Goal: Learn about a topic

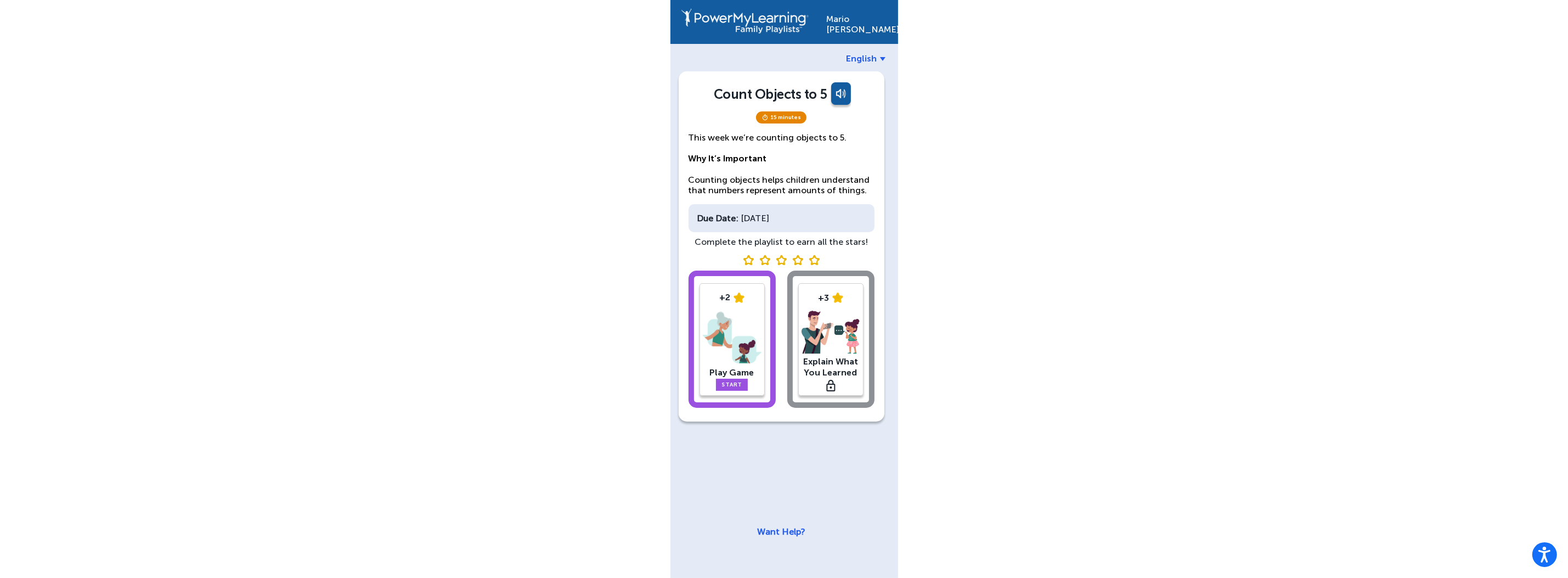
click at [378, 344] on div "[PERSON_NAME] English Count Objects to 5 15 minutes This week we’re counting ob…" at bounding box center [784, 289] width 1568 height 578
click at [1087, 333] on div "[PERSON_NAME] English Count Objects to 5 15 minutes This week we’re counting ob…" at bounding box center [784, 289] width 1568 height 578
click at [737, 342] on img at bounding box center [732, 337] width 58 height 57
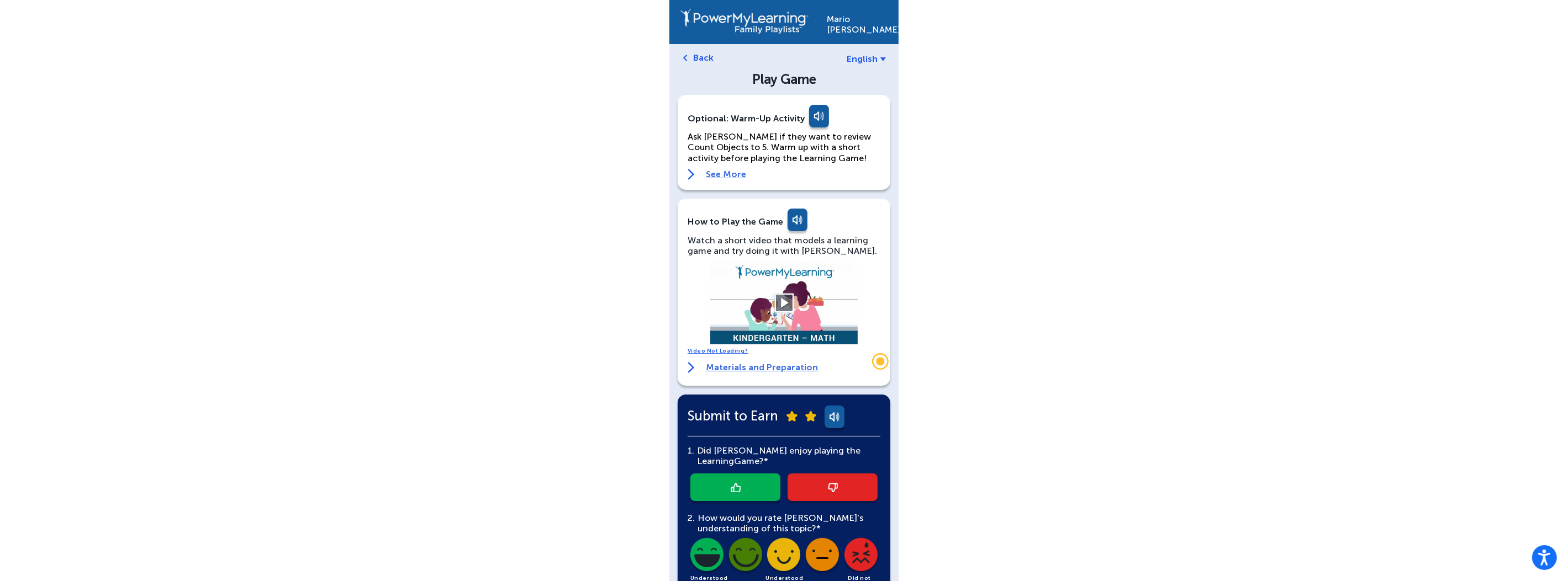
click at [789, 305] on button at bounding box center [784, 304] width 20 height 20
click at [838, 485] on link at bounding box center [832, 487] width 90 height 28
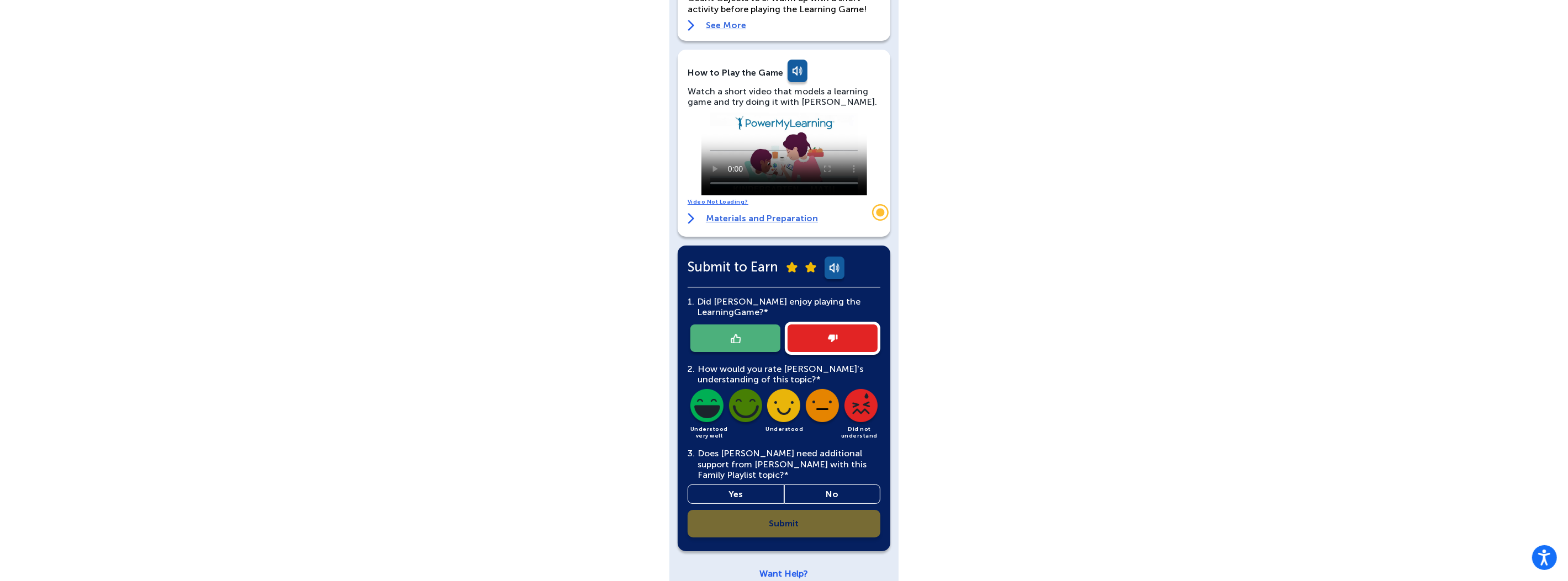
scroll to position [155, 0]
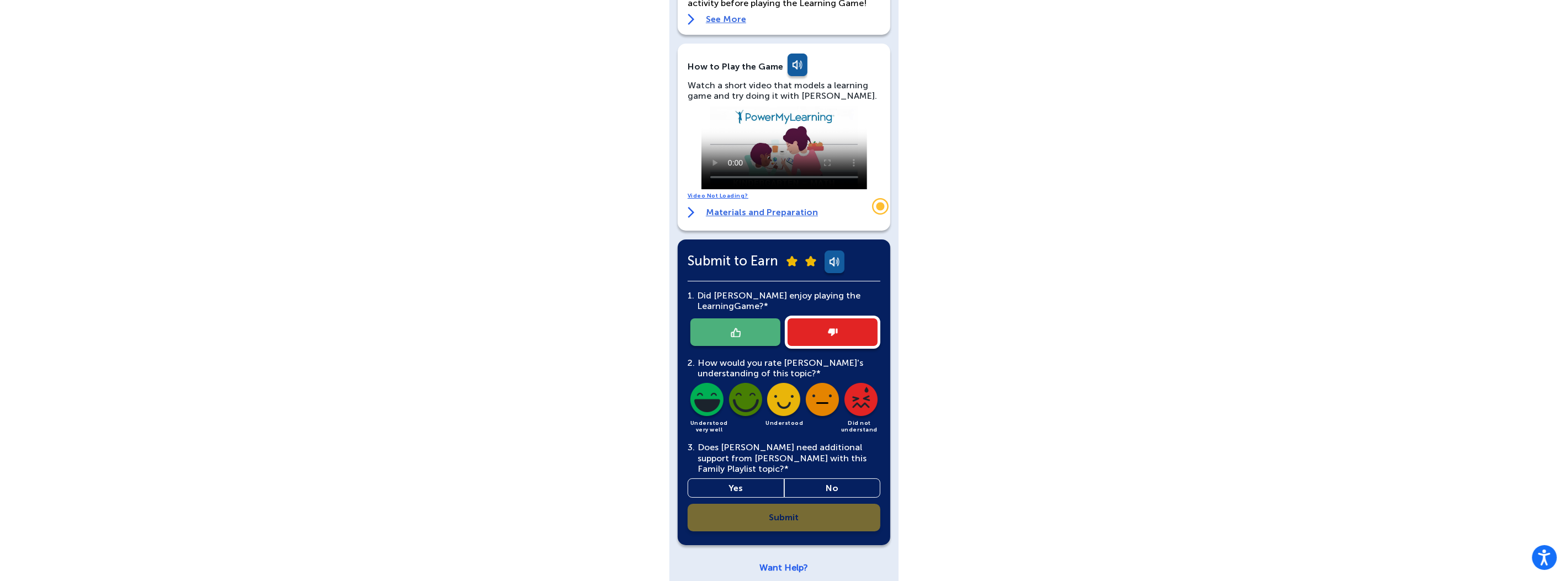
click at [871, 400] on img at bounding box center [861, 402] width 37 height 37
click at [765, 478] on link "Yes" at bounding box center [736, 488] width 97 height 20
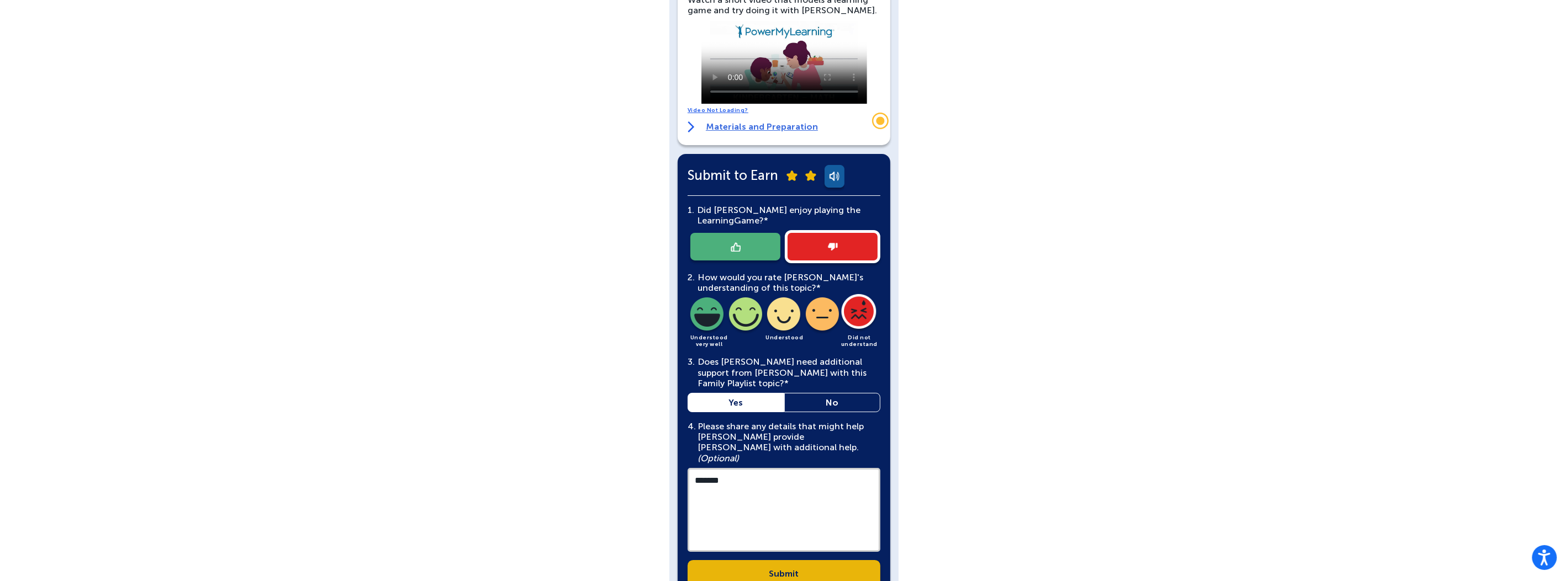
scroll to position [270, 0]
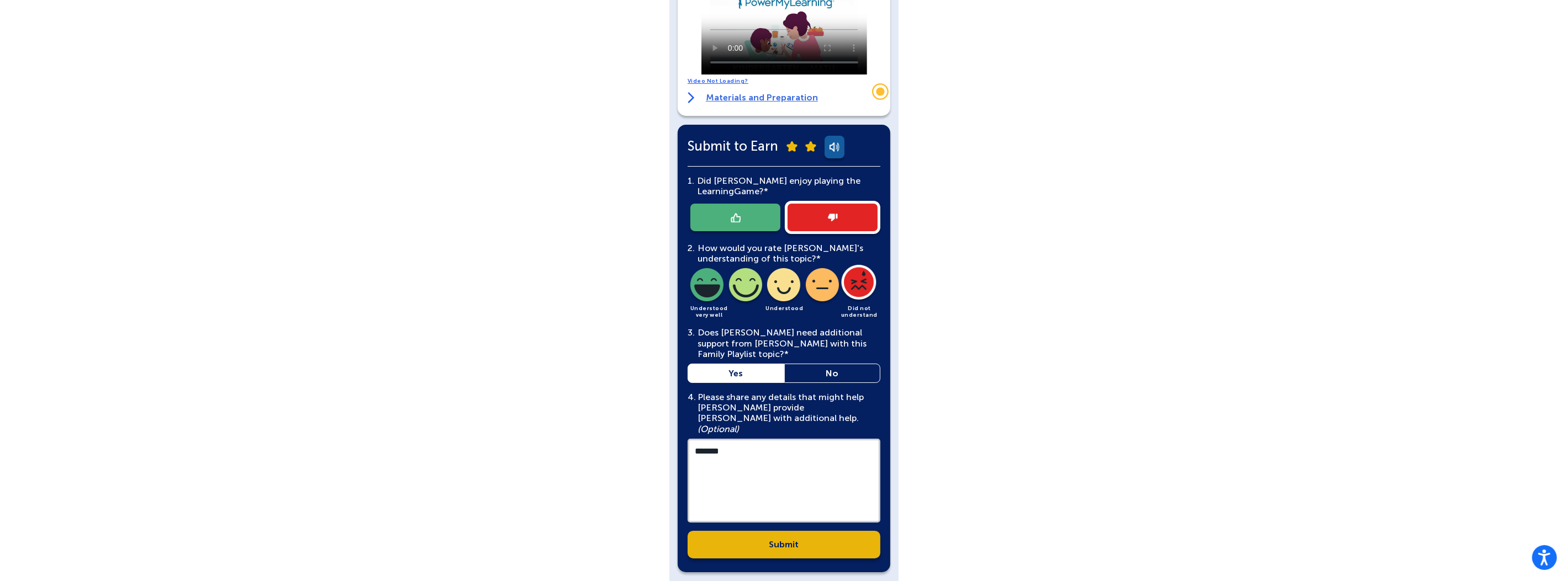
drag, startPoint x: 722, startPoint y: 428, endPoint x: 650, endPoint y: 428, distance: 72.0
click at [650, 428] on div "[PERSON_NAME] English Back Play Game Optional: Warm-Up Activity Ask [PERSON_NAM…" at bounding box center [784, 174] width 1568 height 889
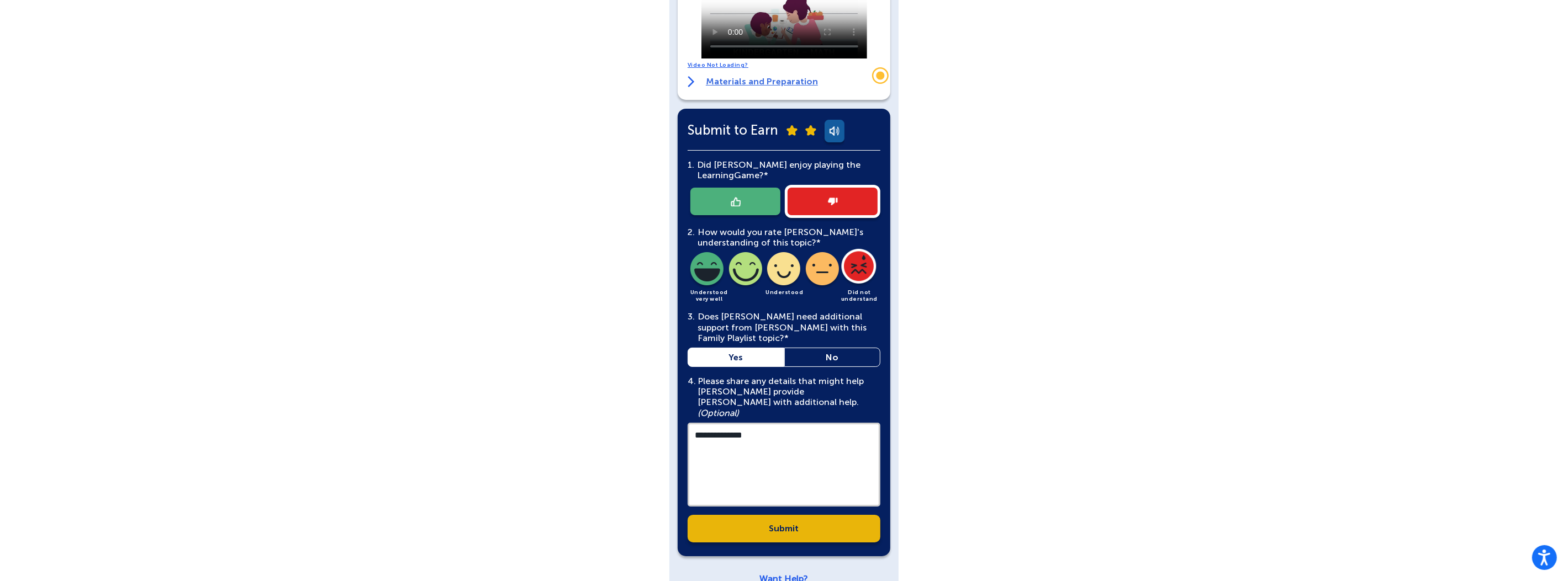
type textarea "**********"
click at [803, 515] on link "Submit" at bounding box center [784, 528] width 193 height 28
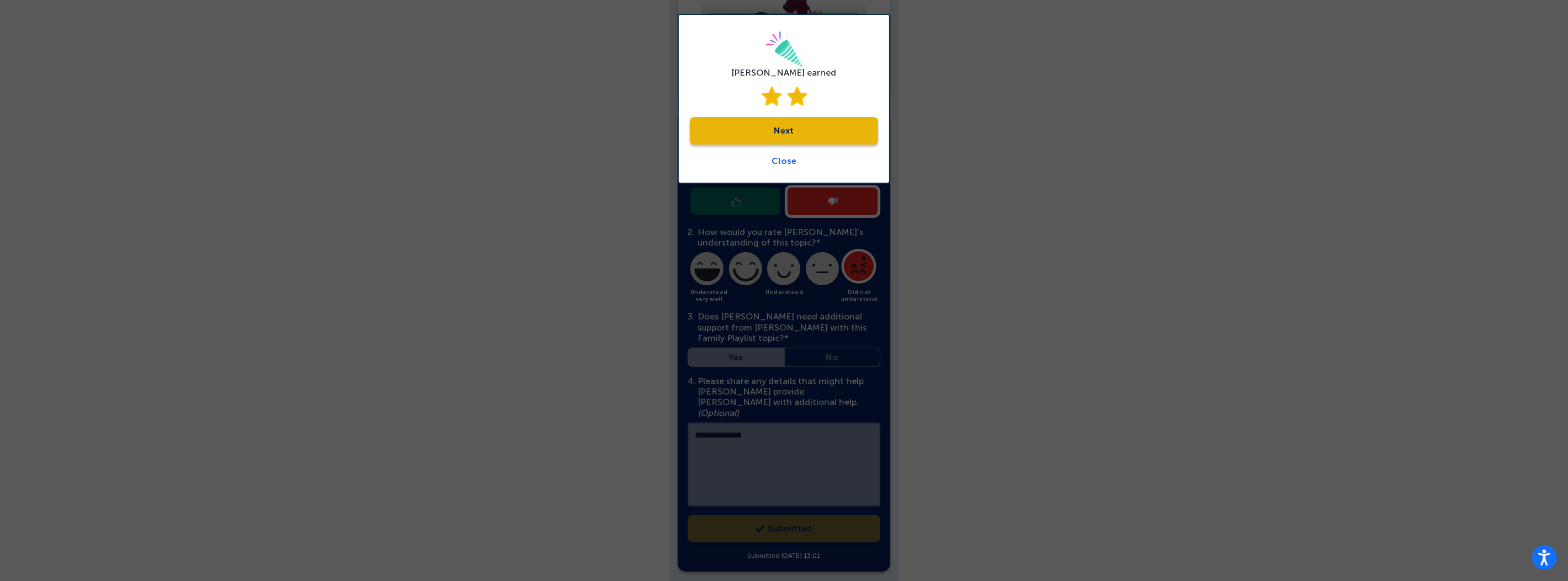
click at [790, 135] on link "Next" at bounding box center [784, 130] width 188 height 28
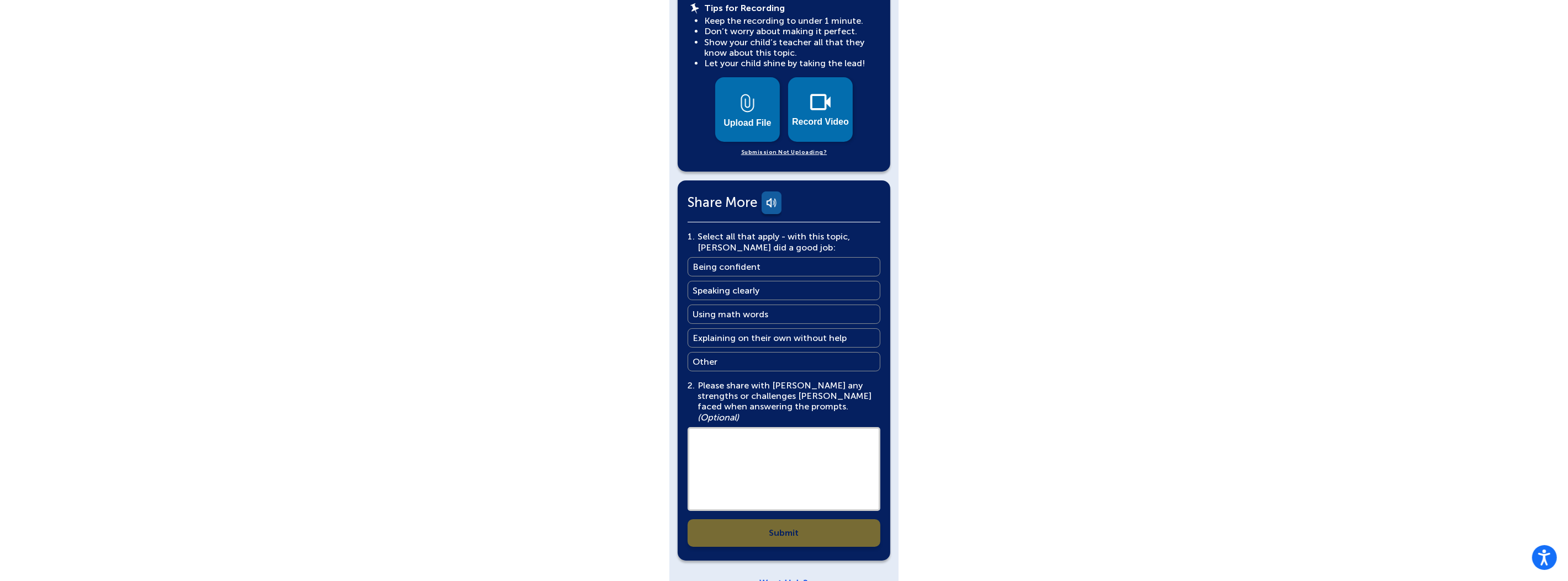
scroll to position [545, 0]
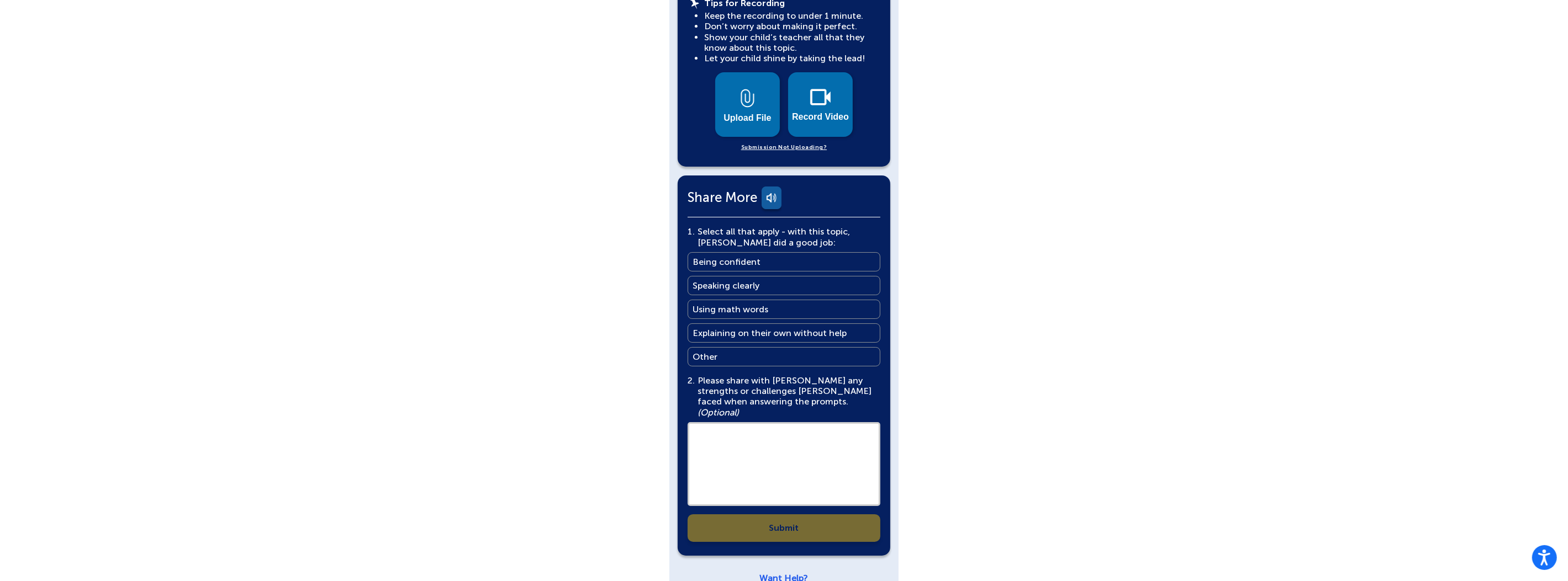
click at [768, 252] on link "Being confident Being confident" at bounding box center [784, 262] width 193 height 20
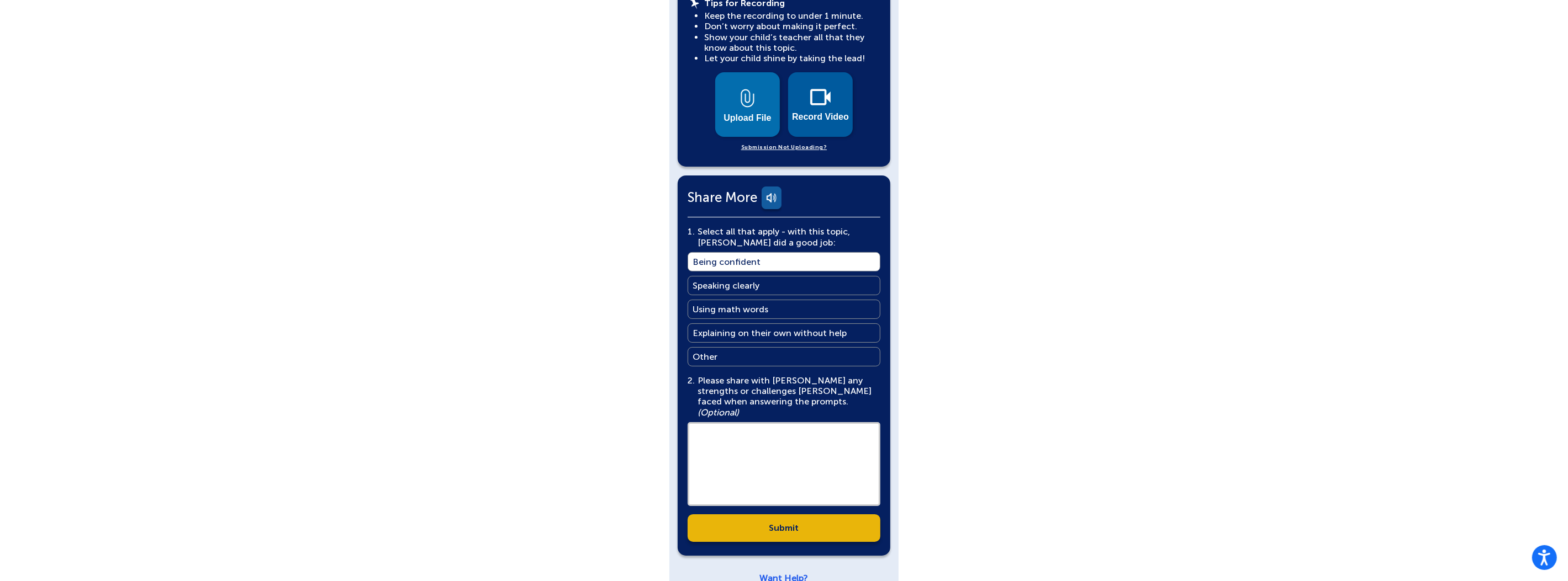
click at [816, 89] on img at bounding box center [820, 97] width 20 height 17
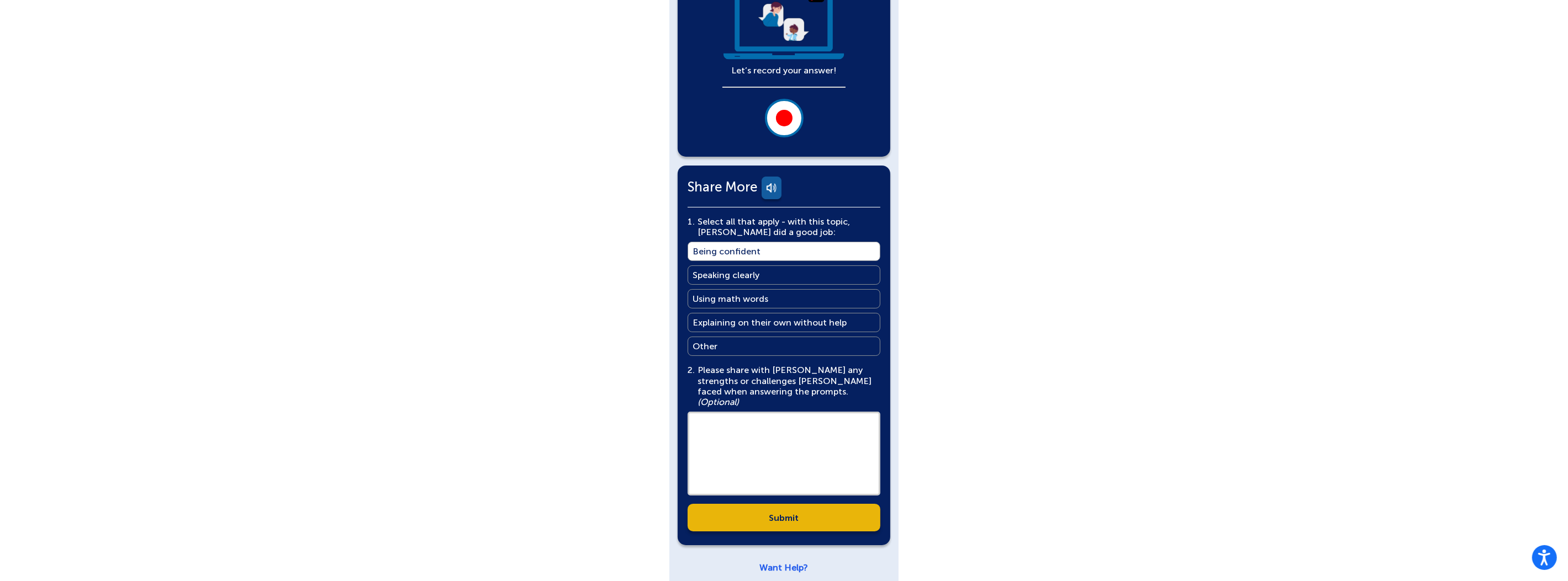
click at [785, 121] on div at bounding box center [784, 118] width 17 height 17
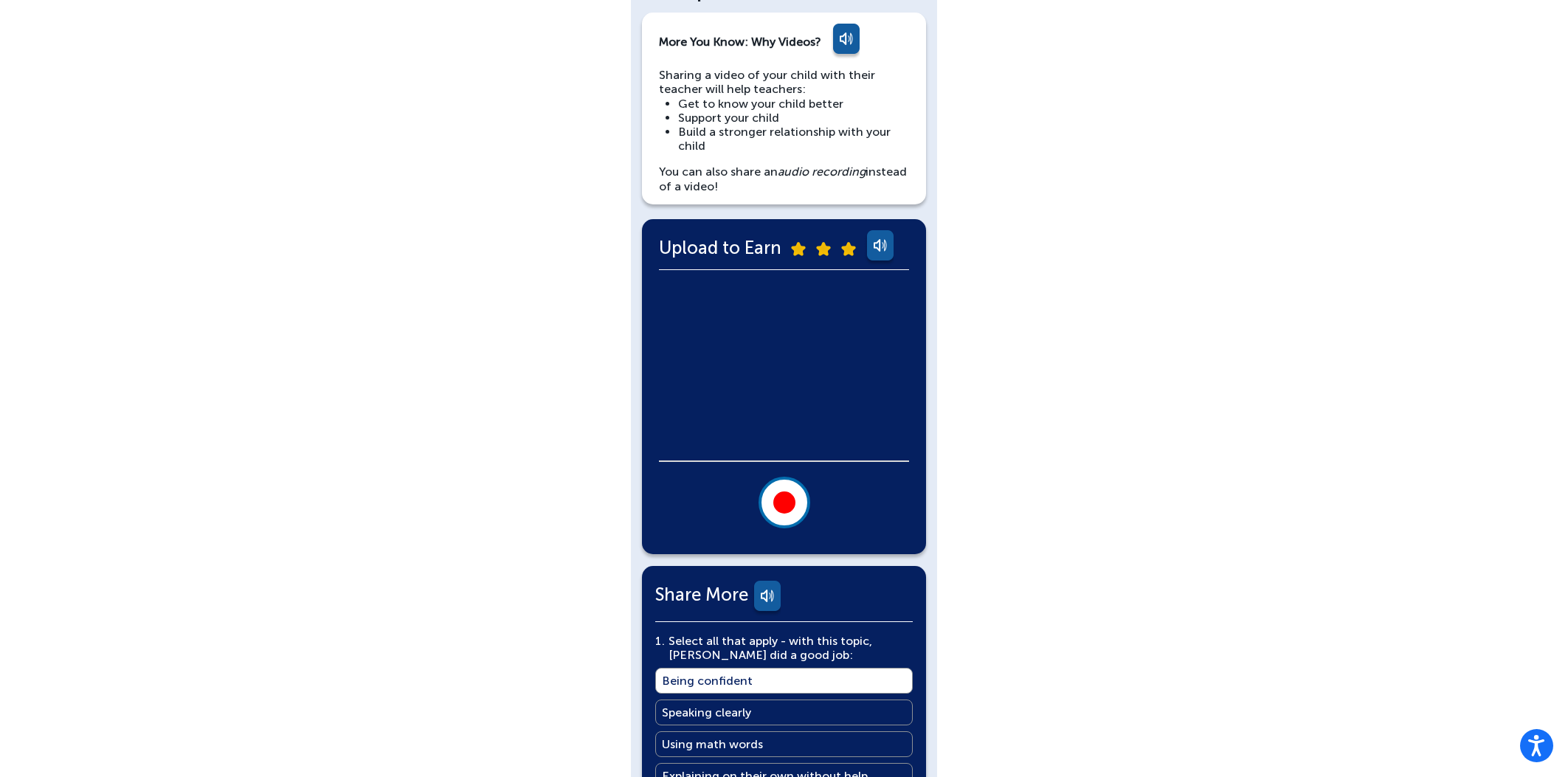
scroll to position [153, 0]
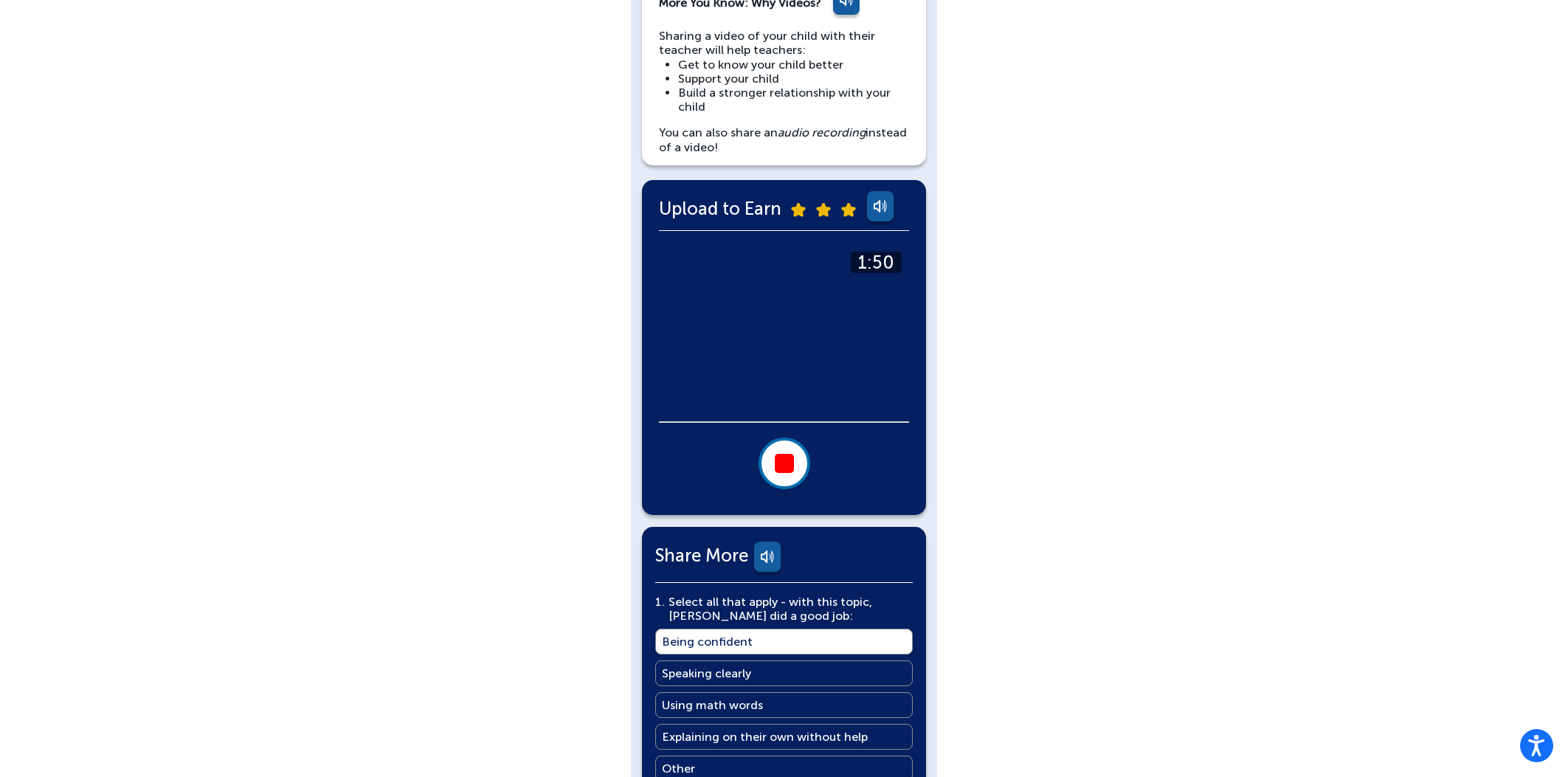
click at [793, 463] on div at bounding box center [784, 463] width 19 height 19
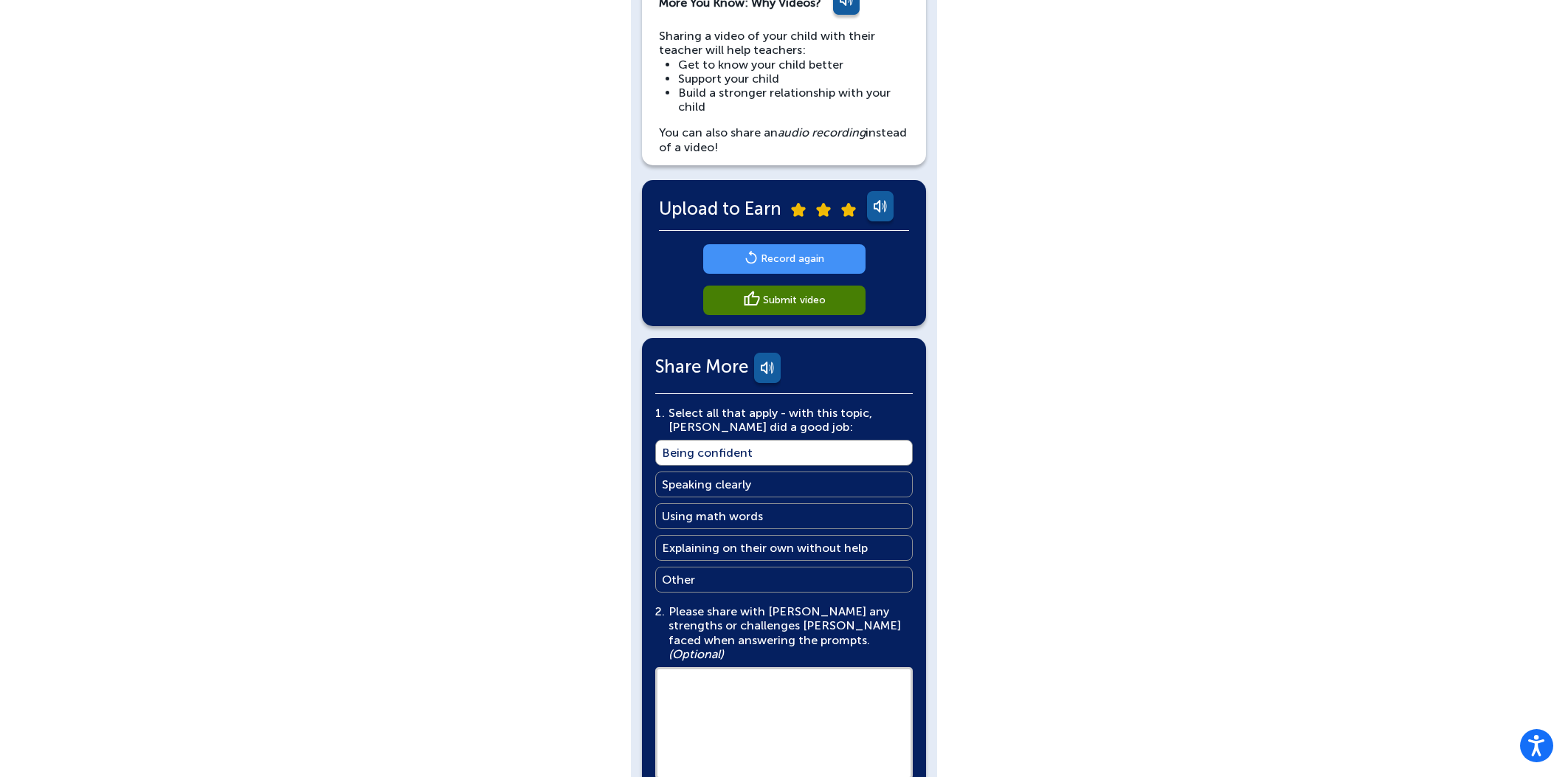
click at [838, 303] on link "Submit video" at bounding box center [784, 300] width 162 height 29
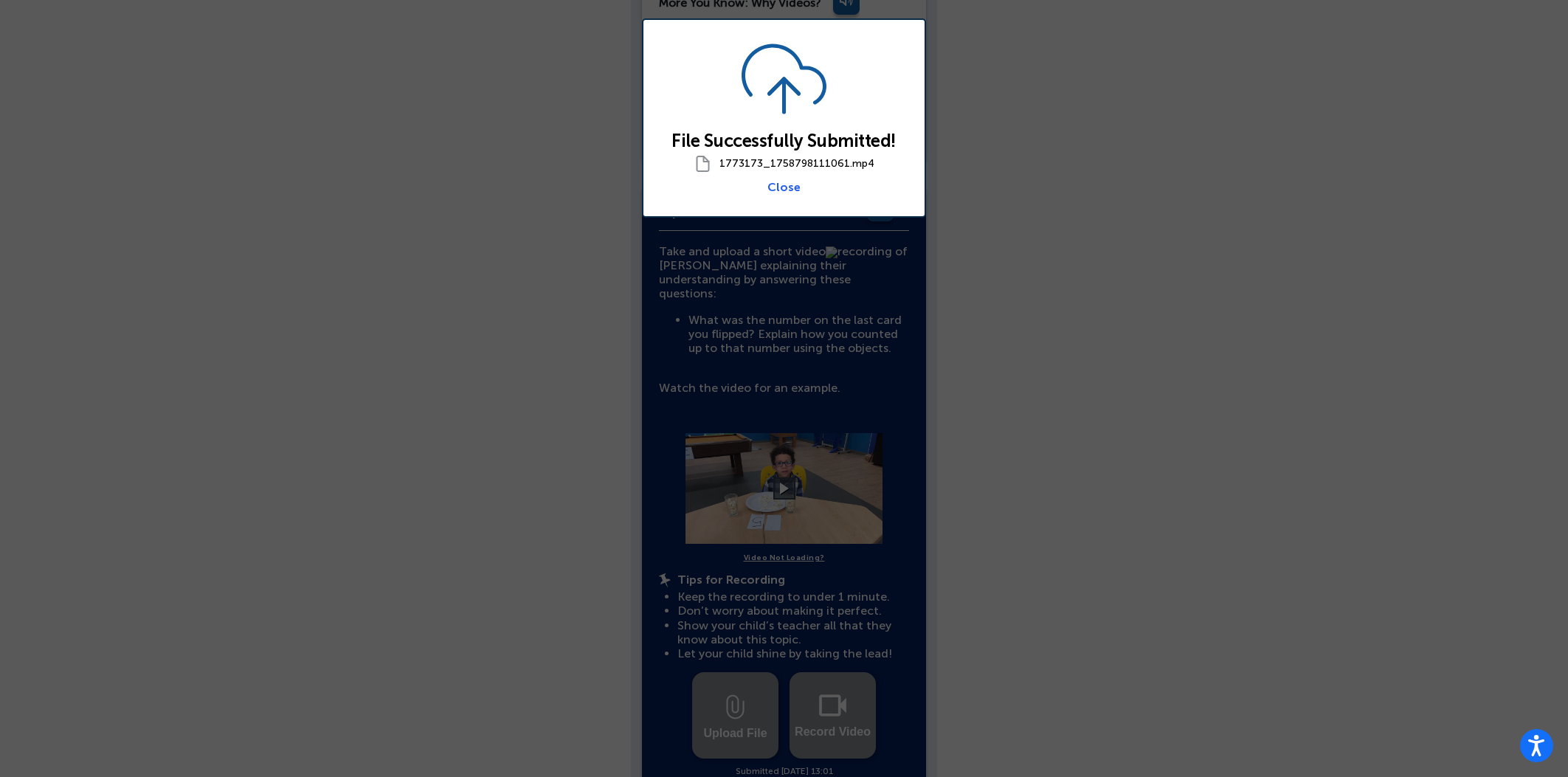
click at [785, 185] on link "Close" at bounding box center [784, 187] width 34 height 14
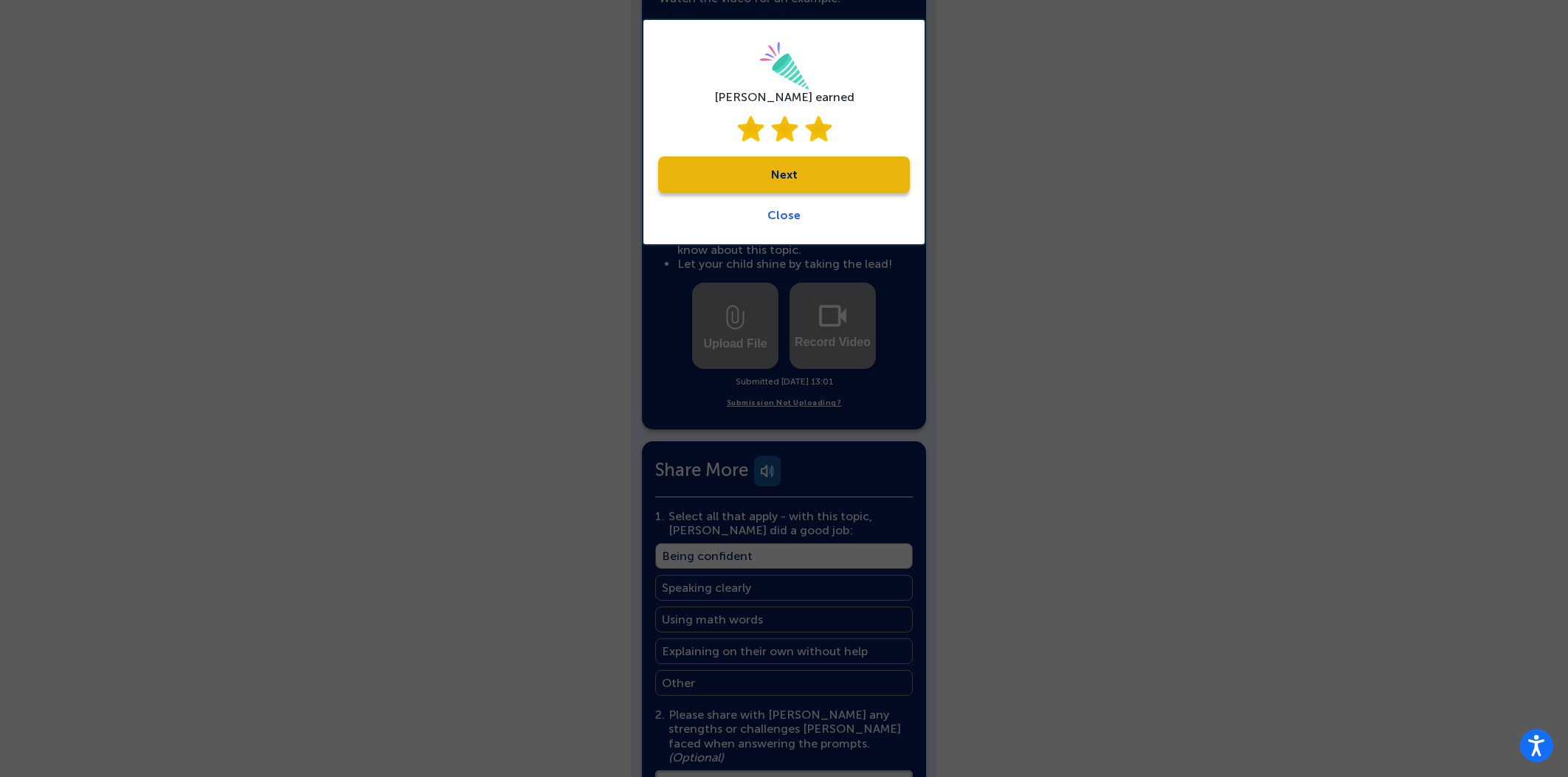
scroll to position [749, 0]
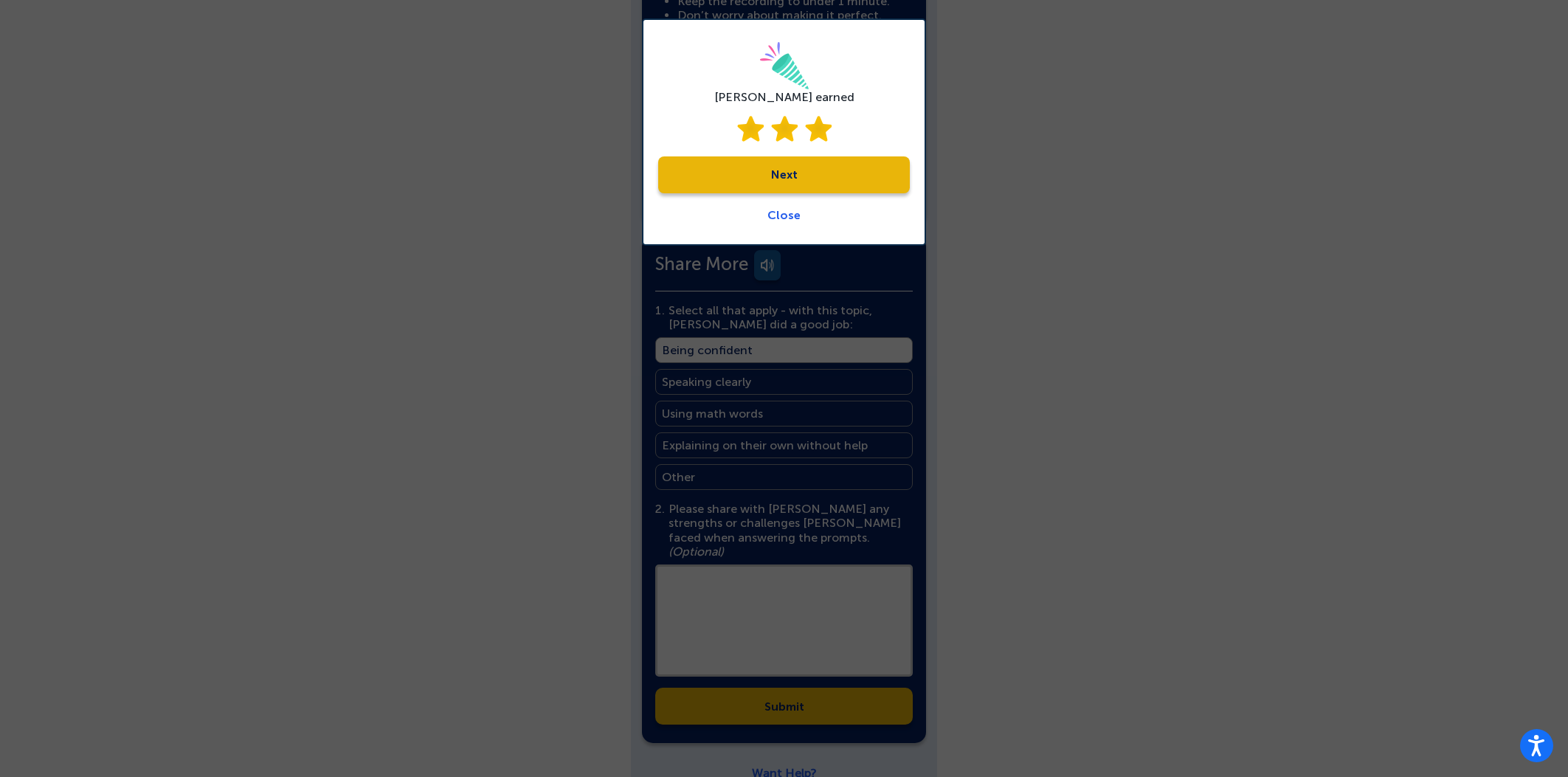
click at [792, 210] on link "Close" at bounding box center [784, 215] width 34 height 14
